Goal: Information Seeking & Learning: Understand process/instructions

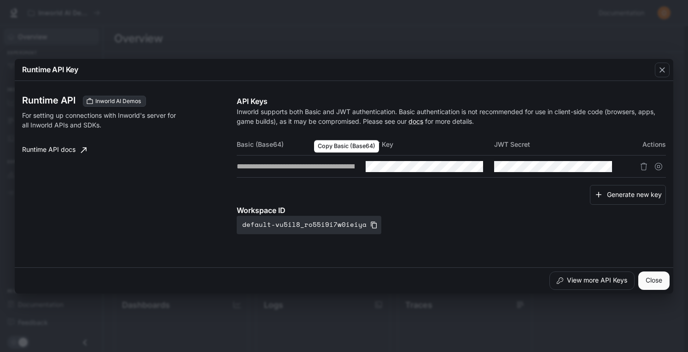
click at [0, 0] on icon "Copy Basic (Base64)" at bounding box center [0, 0] width 0 height 0
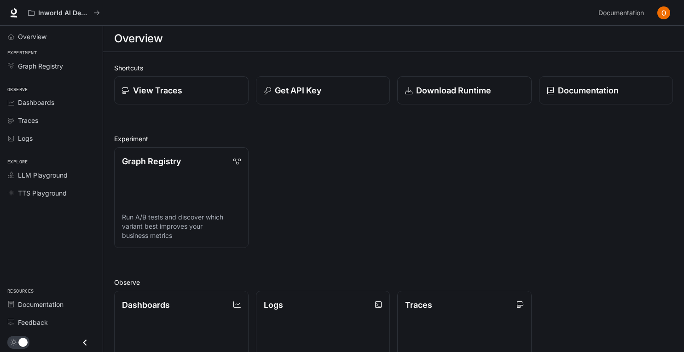
click at [35, 304] on span "Documentation" at bounding box center [41, 305] width 46 height 10
